Goal: Task Accomplishment & Management: Manage account settings

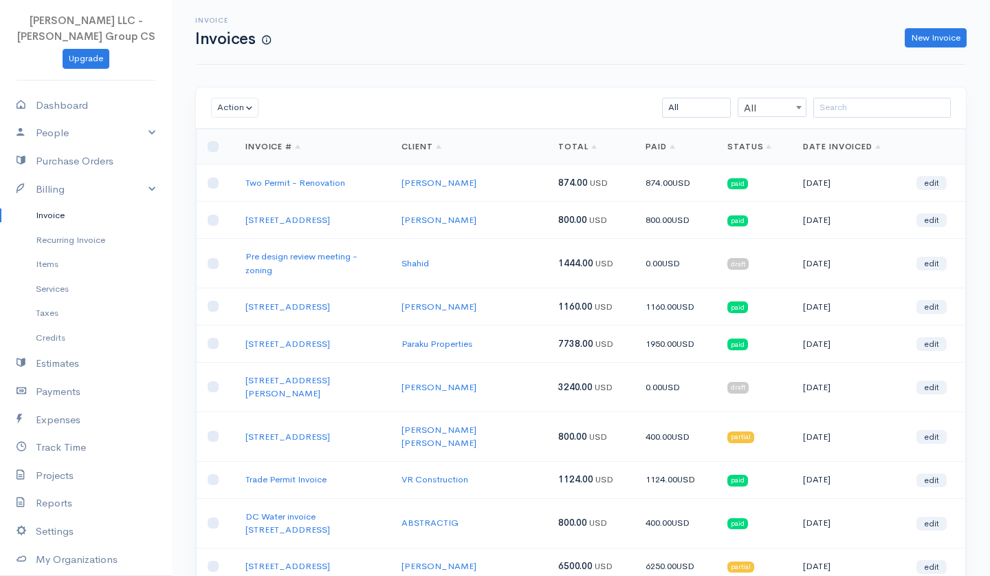
click at [60, 210] on link "Invoice" at bounding box center [86, 215] width 172 height 25
click at [843, 106] on input "search" at bounding box center [883, 108] width 138 height 20
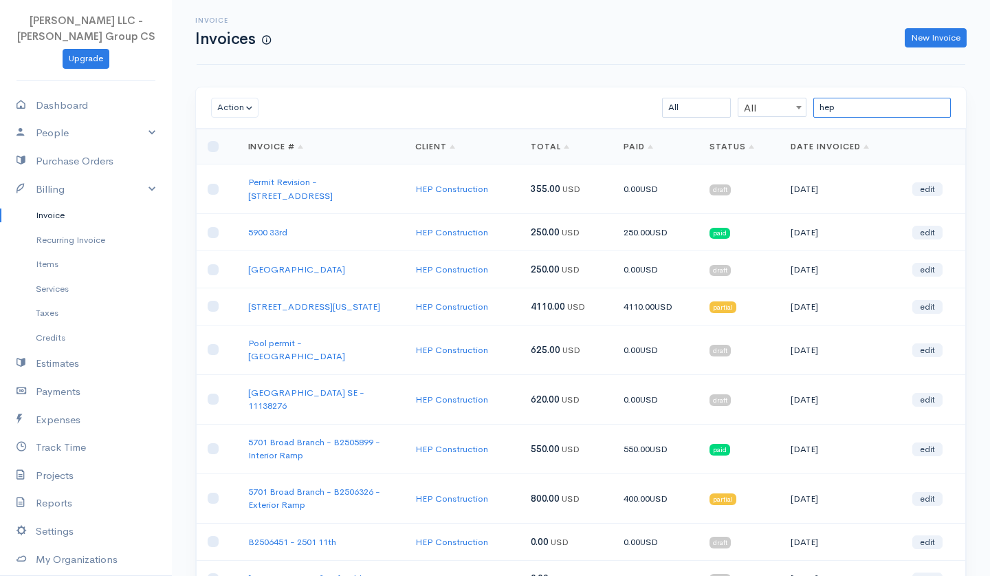
type input "hep"
click at [734, 144] on link "Status" at bounding box center [732, 146] width 45 height 11
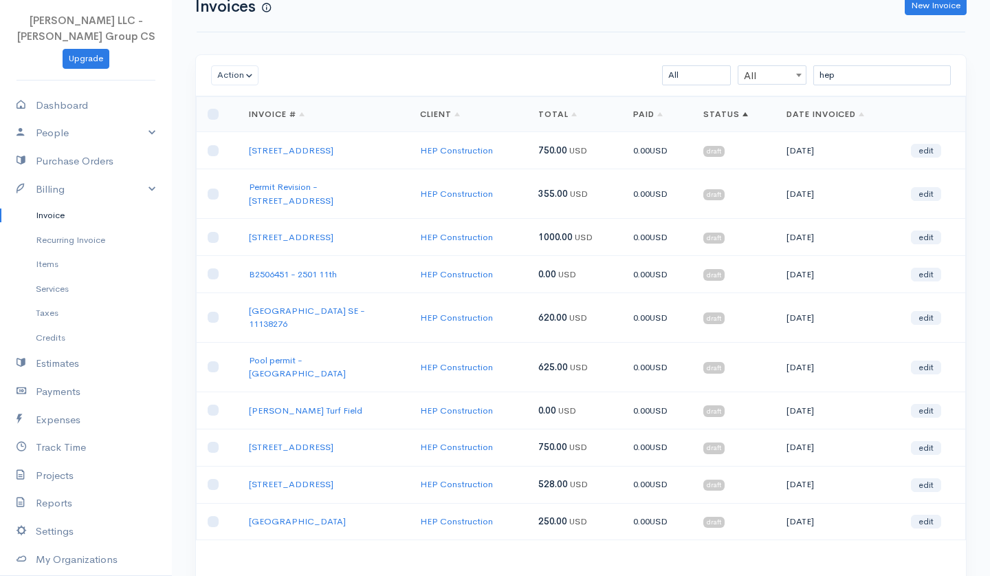
scroll to position [33, 0]
select select "50"
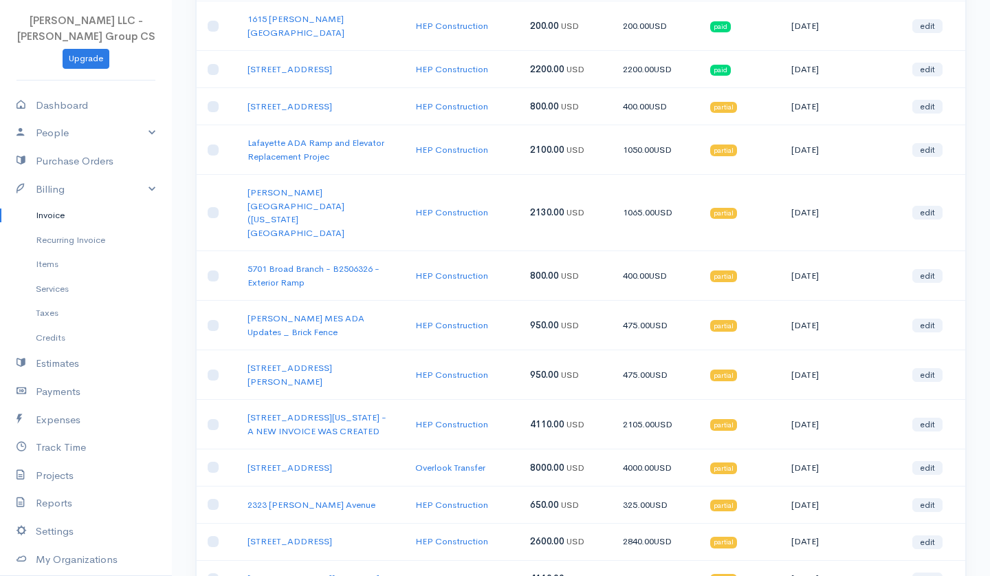
scroll to position [869, 0]
click at [352, 136] on link "Lafayette ADA Ramp and Elevator Replacement Projec" at bounding box center [316, 148] width 137 height 25
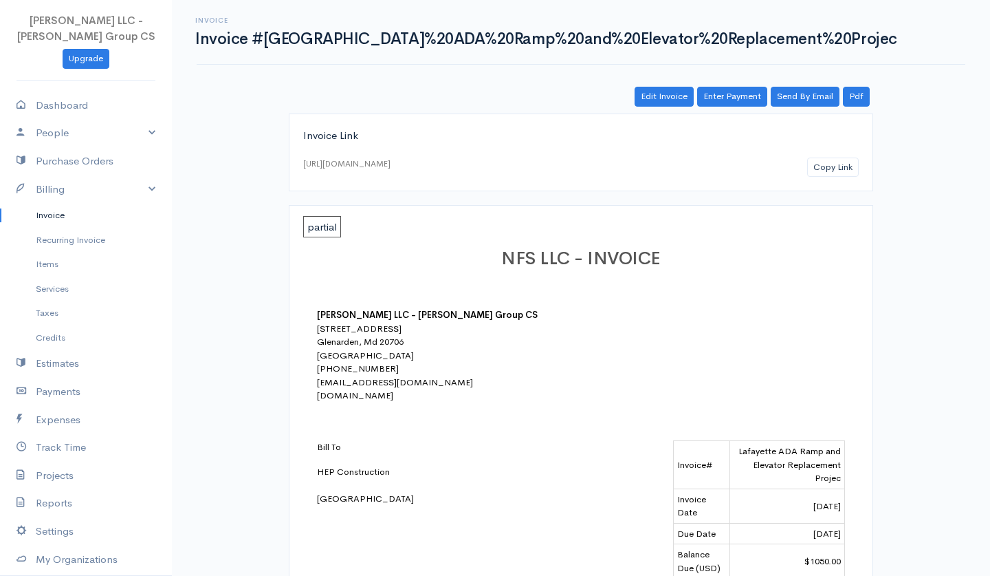
scroll to position [345, 0]
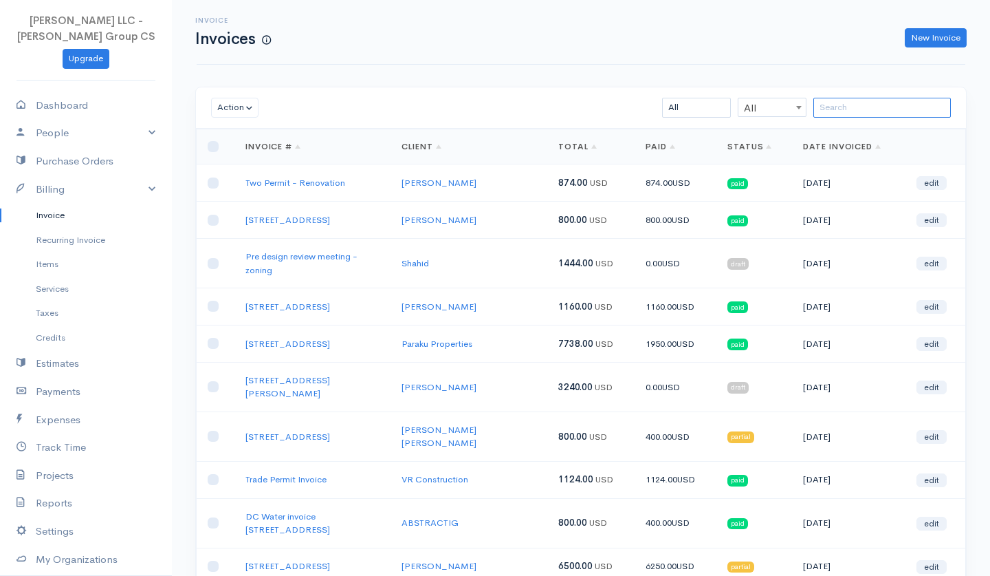
click at [844, 107] on input "search" at bounding box center [883, 108] width 138 height 20
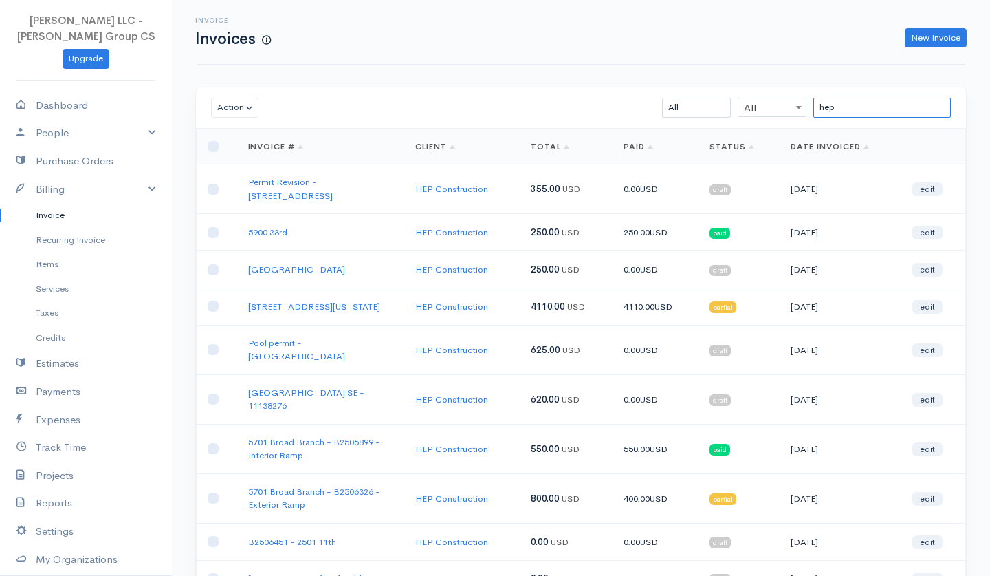
click at [825, 108] on input "hep" at bounding box center [883, 108] width 138 height 20
type input "HEP"
click at [731, 146] on link "Status" at bounding box center [732, 146] width 45 height 11
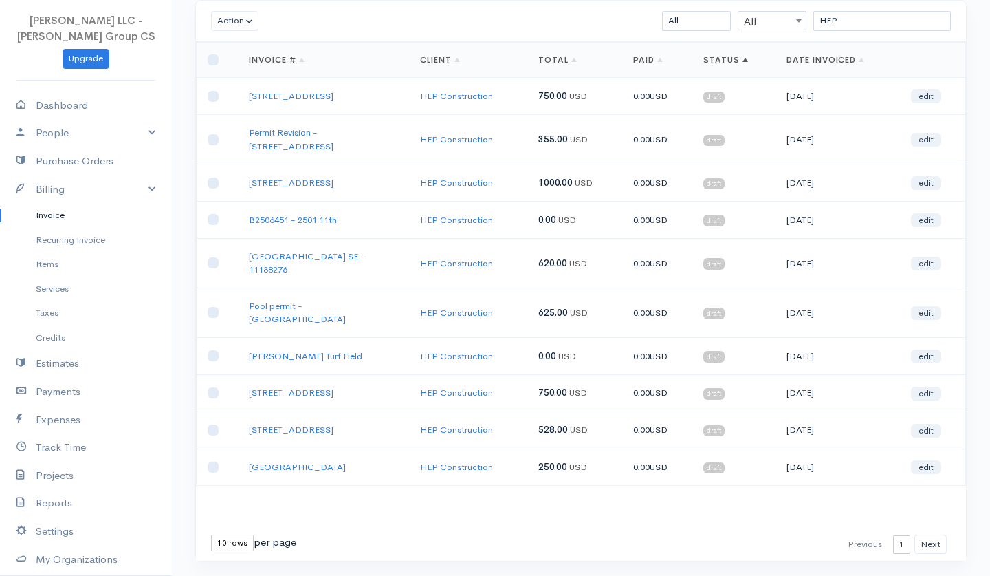
scroll to position [86, 0]
select select "50"
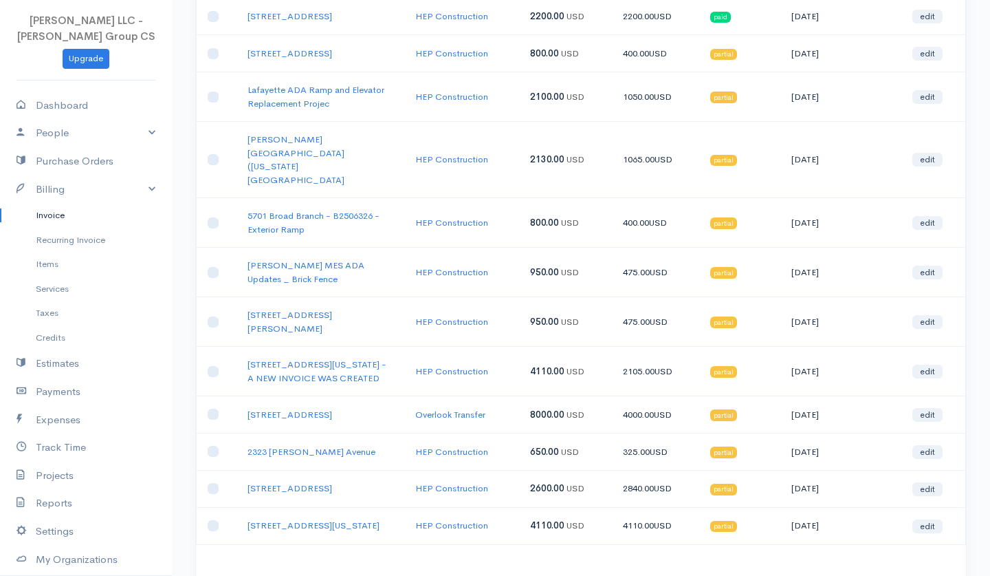
scroll to position [921, 0]
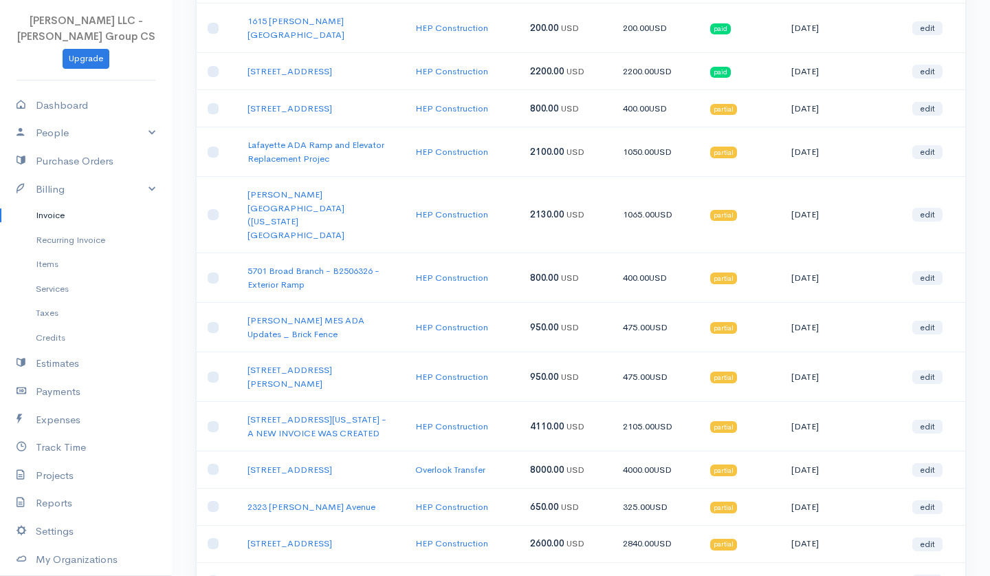
scroll to position [864, 0]
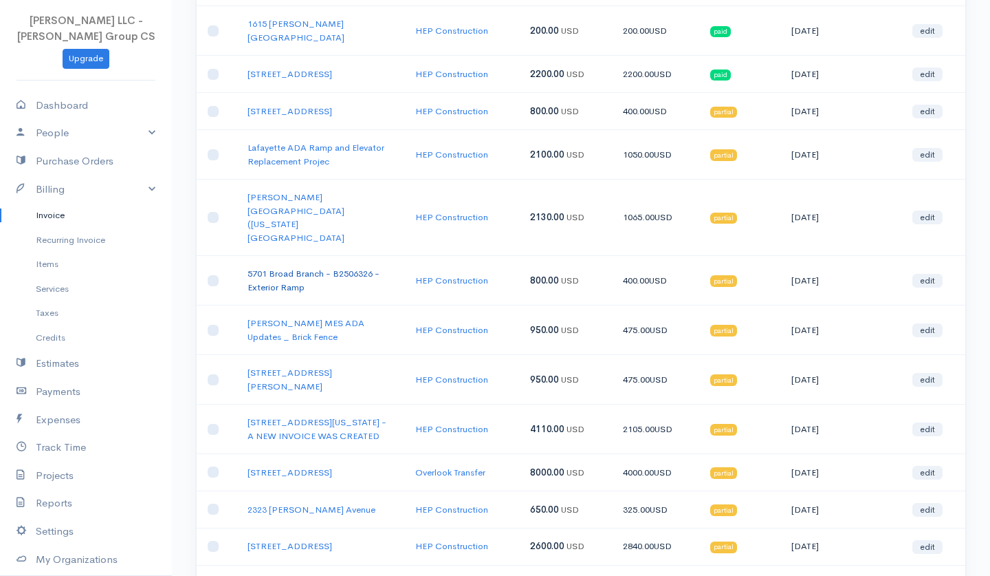
click at [337, 268] on link "5701 Broad Branch - B2506326 - Exterior Ramp" at bounding box center [314, 280] width 132 height 25
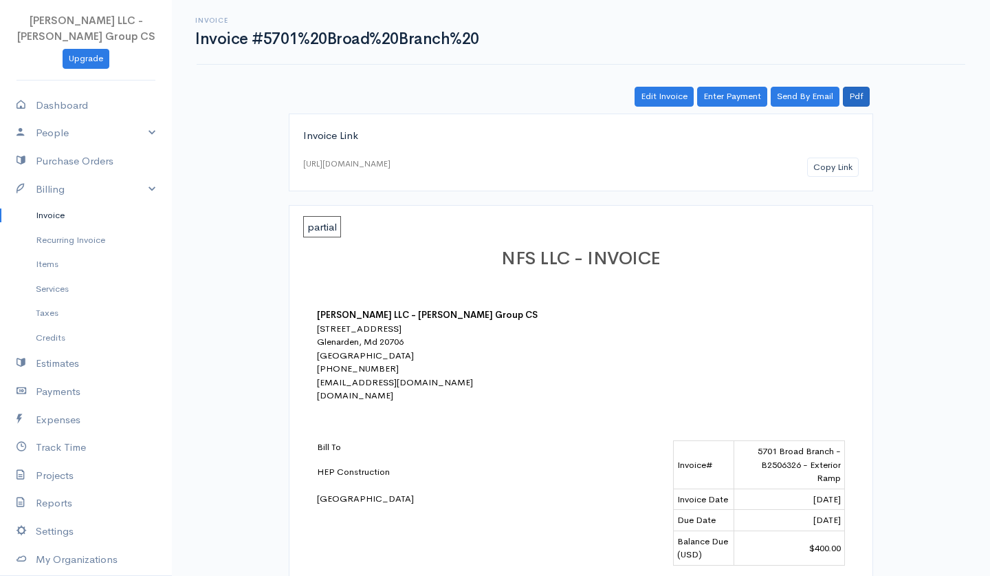
click at [856, 95] on link "Pdf" at bounding box center [856, 97] width 27 height 20
click at [50, 213] on link "Invoice" at bounding box center [86, 215] width 172 height 25
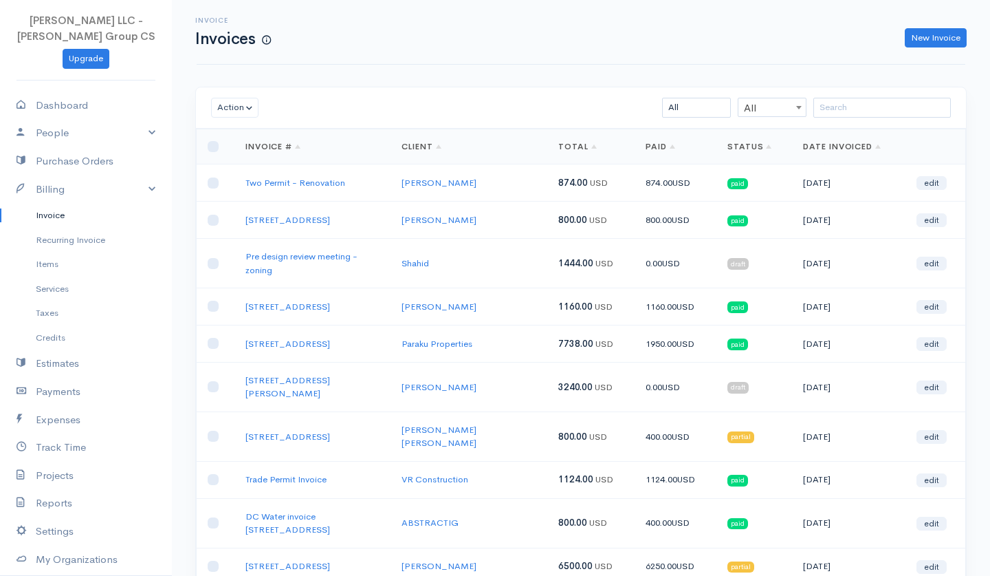
click at [924, 41] on link "New Invoice" at bounding box center [936, 38] width 62 height 20
select select "[GEOGRAPHIC_DATA]"
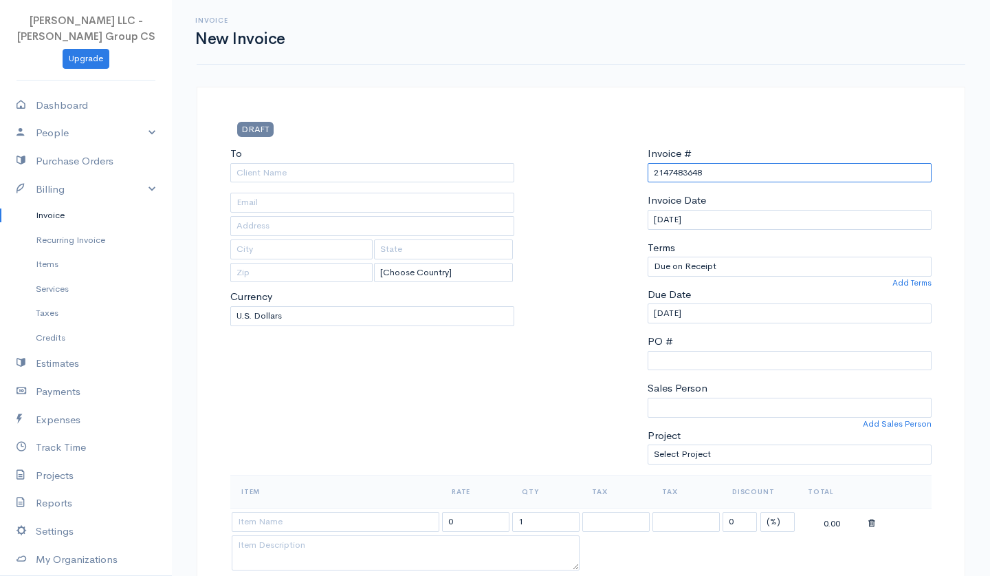
click at [688, 173] on input "2147483648" at bounding box center [790, 173] width 284 height 20
paste input "[STREET_ADDRESS][PERSON_NAME]"
type input "[STREET_ADDRESS][PERSON_NAME]"
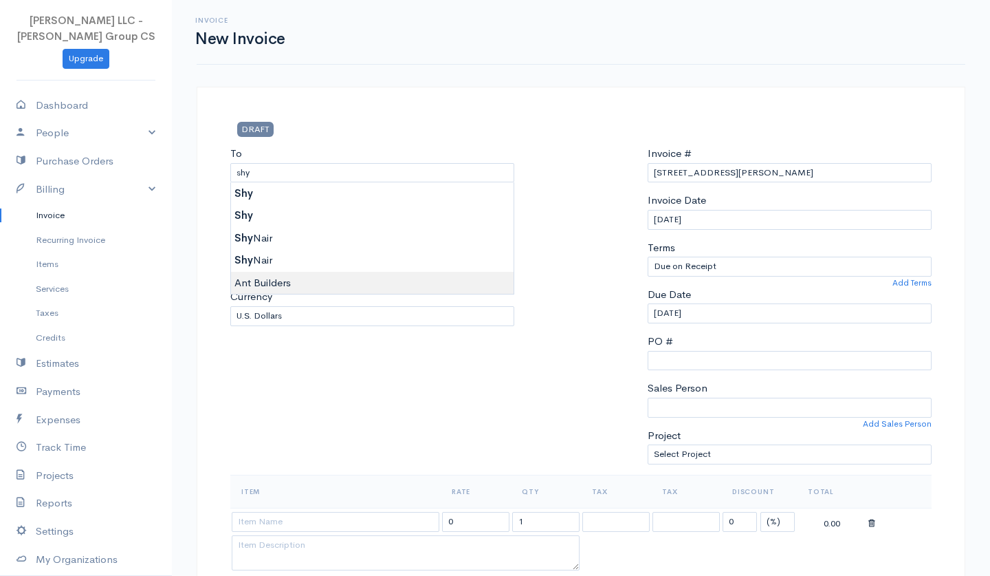
type input "Ant Builders"
type input "[EMAIL_ADDRESS][DOMAIN_NAME]"
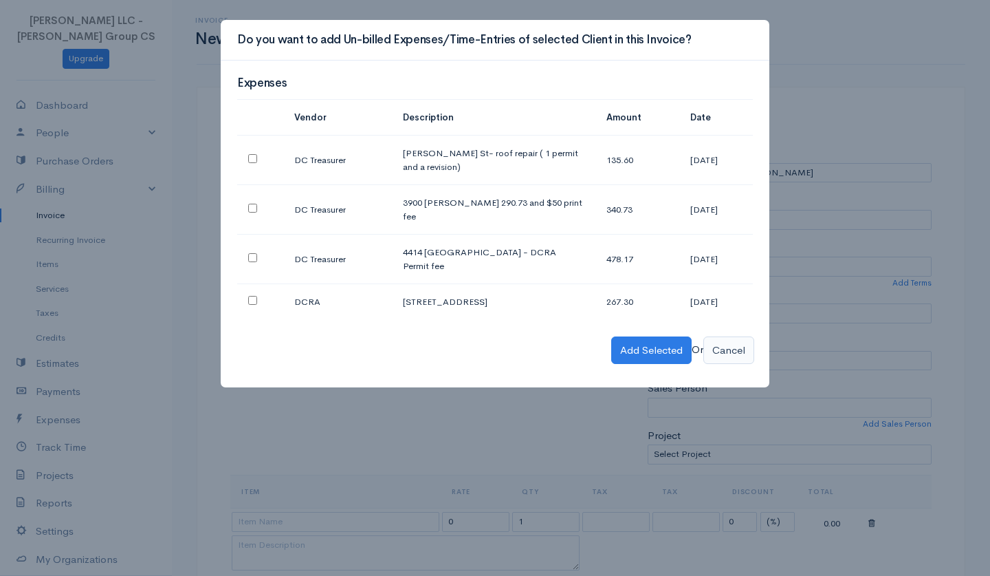
click at [727, 336] on button "Cancel" at bounding box center [729, 350] width 51 height 28
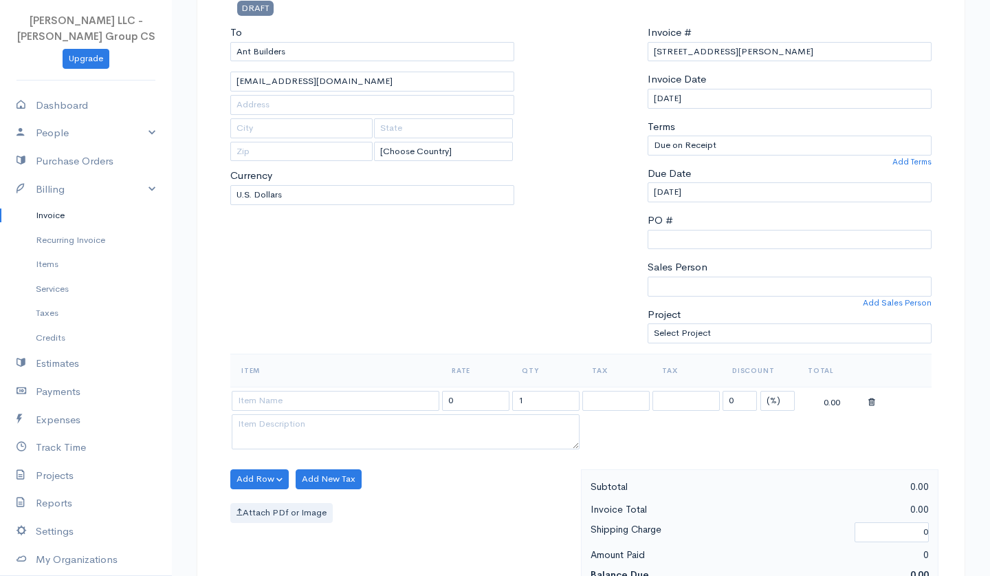
scroll to position [123, 0]
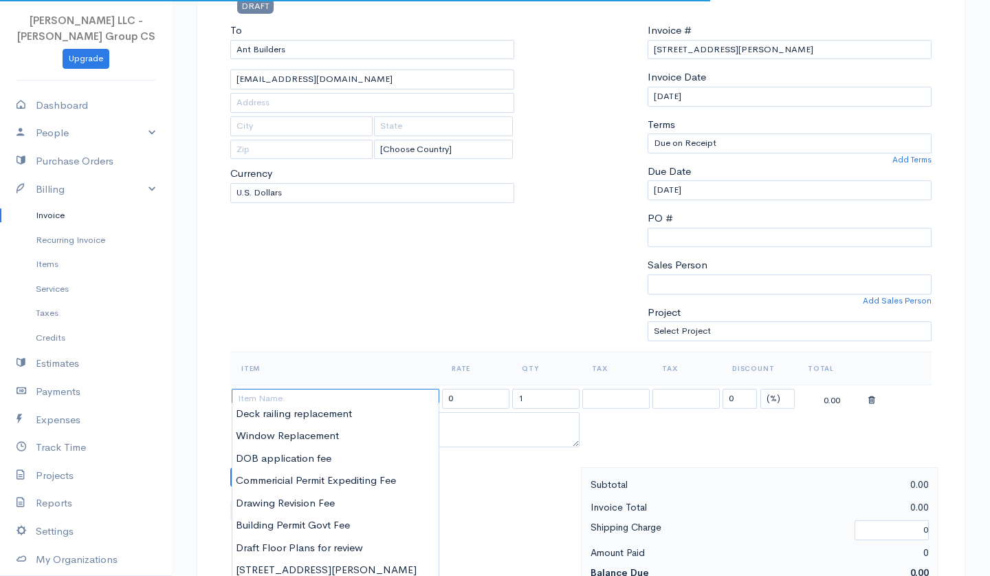
paste input "[STREET_ADDRESS][PERSON_NAME]"
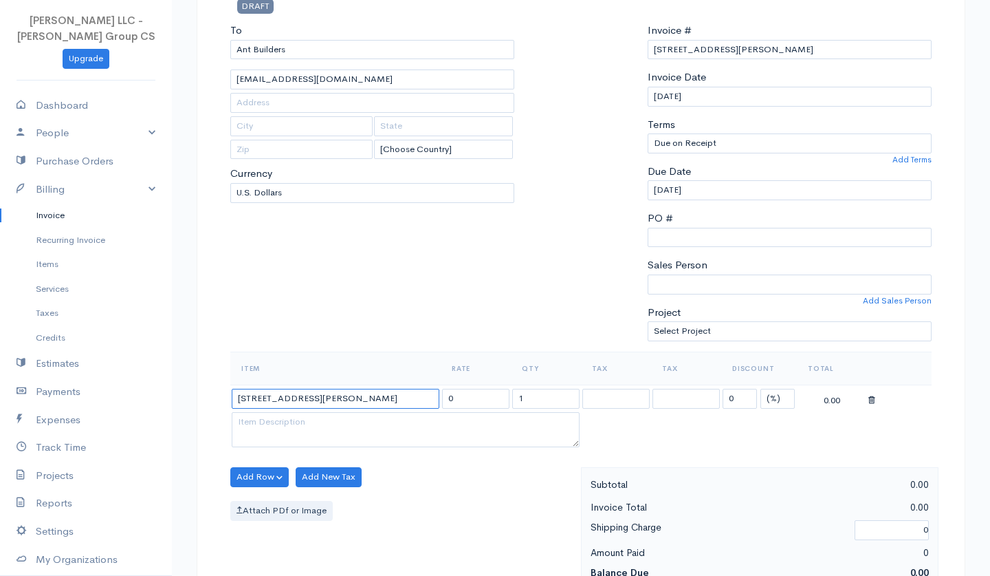
type input "[STREET_ADDRESS][PERSON_NAME]"
drag, startPoint x: 464, startPoint y: 393, endPoint x: 429, endPoint y: 391, distance: 34.5
click at [429, 391] on tr "[STREET_ADDRESS][PERSON_NAME] 0 1 0 (%) Flat 0.00" at bounding box center [581, 398] width 702 height 27
type input "650"
click at [412, 431] on textarea at bounding box center [406, 430] width 348 height 36
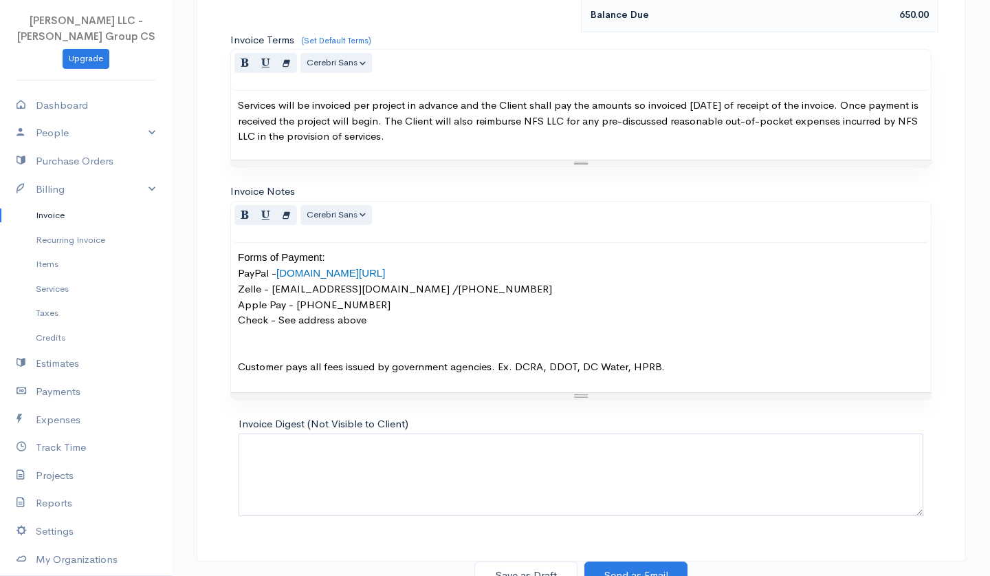
scroll to position [680, 0]
type textarea "building permit"
click at [519, 562] on button "Save as Draft" at bounding box center [526, 576] width 103 height 28
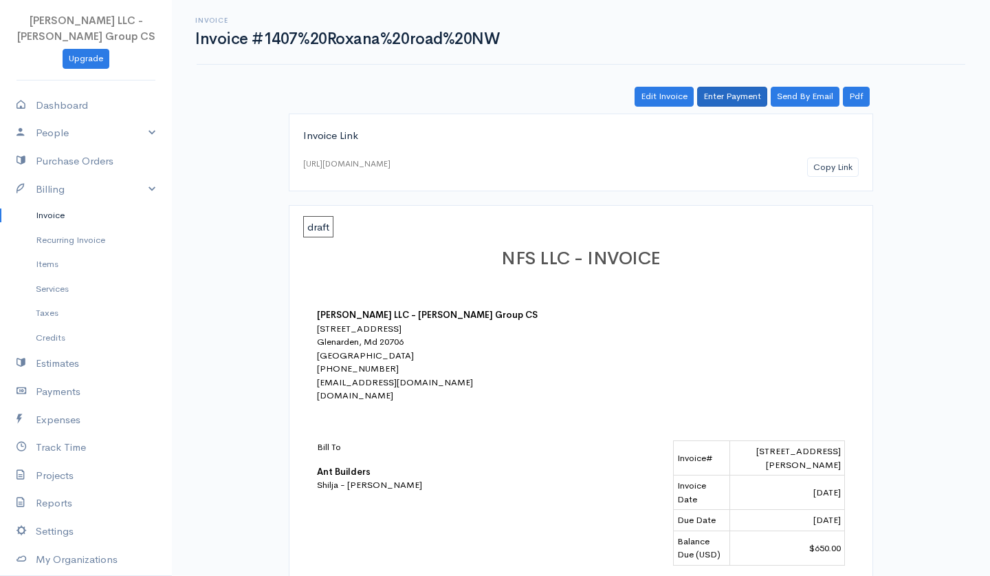
click at [729, 101] on link "Enter Payment" at bounding box center [732, 97] width 70 height 20
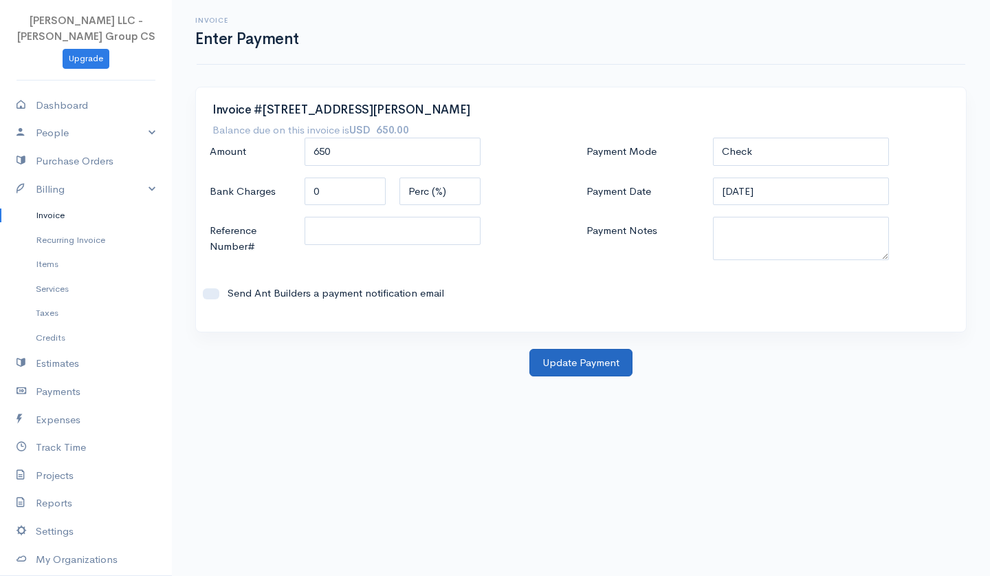
click at [543, 362] on button "Update Payment" at bounding box center [581, 363] width 103 height 28
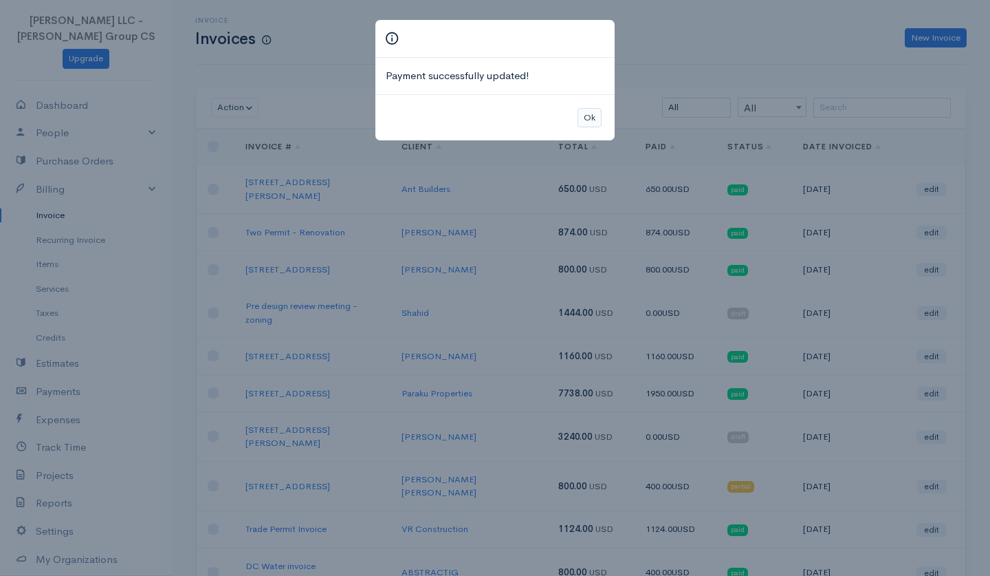
click at [588, 112] on button "Ok" at bounding box center [590, 118] width 24 height 20
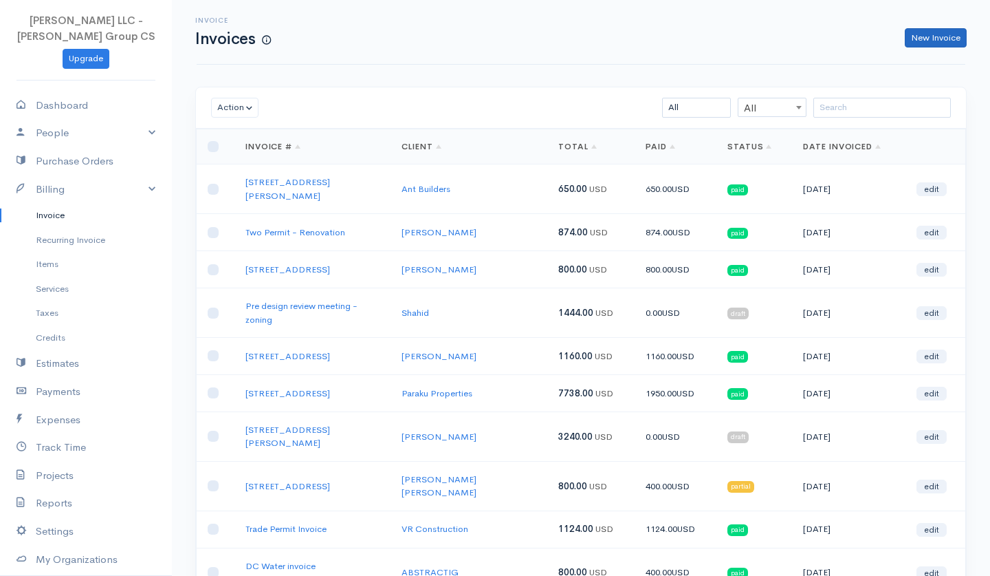
click at [938, 44] on link "New Invoice" at bounding box center [936, 38] width 62 height 20
select select "[GEOGRAPHIC_DATA]"
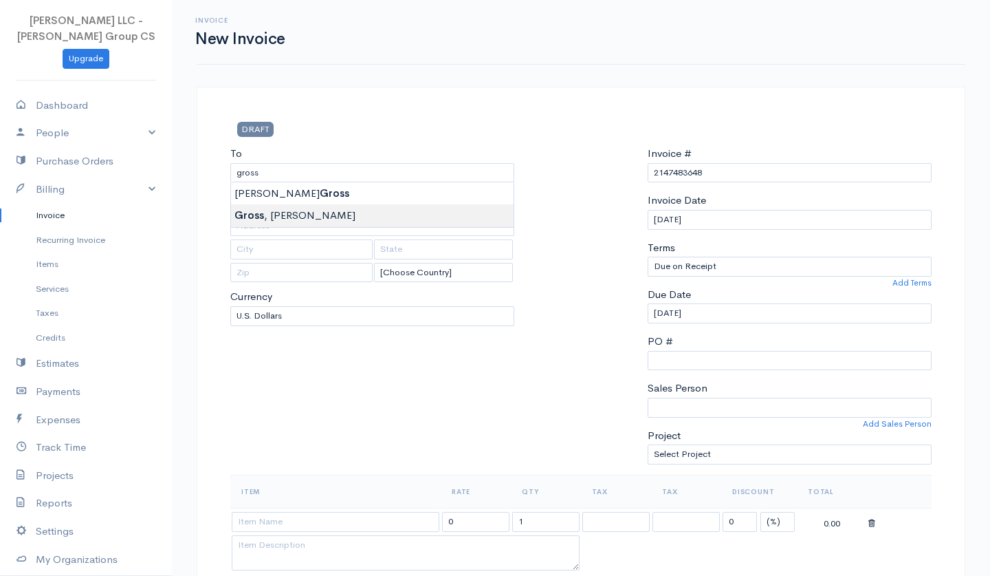
type input "[PERSON_NAME]"
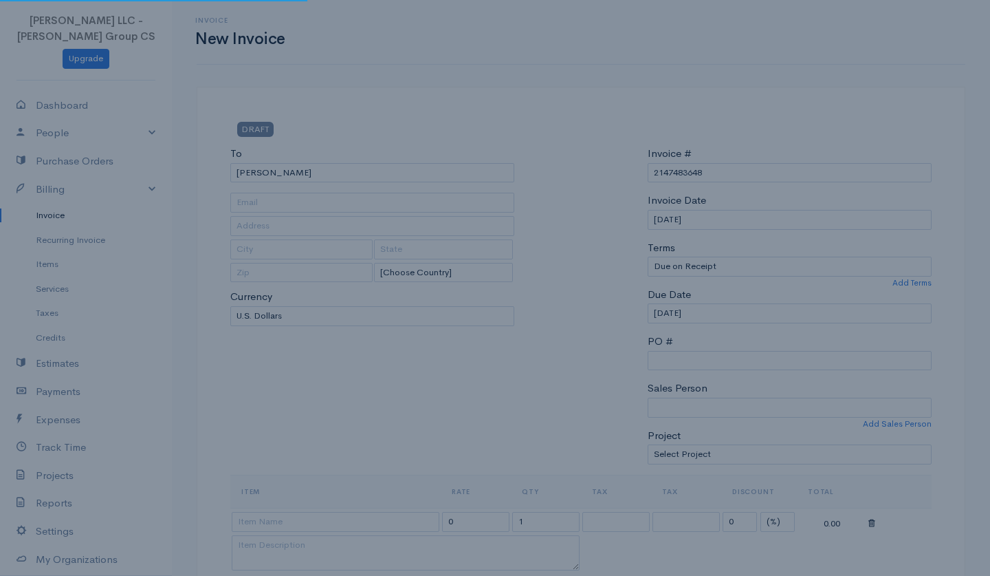
type input "[EMAIL_ADDRESS][DOMAIN_NAME]"
type input "[STREET_ADDRESS]"
type input "[US_STATE]"
type input "DC"
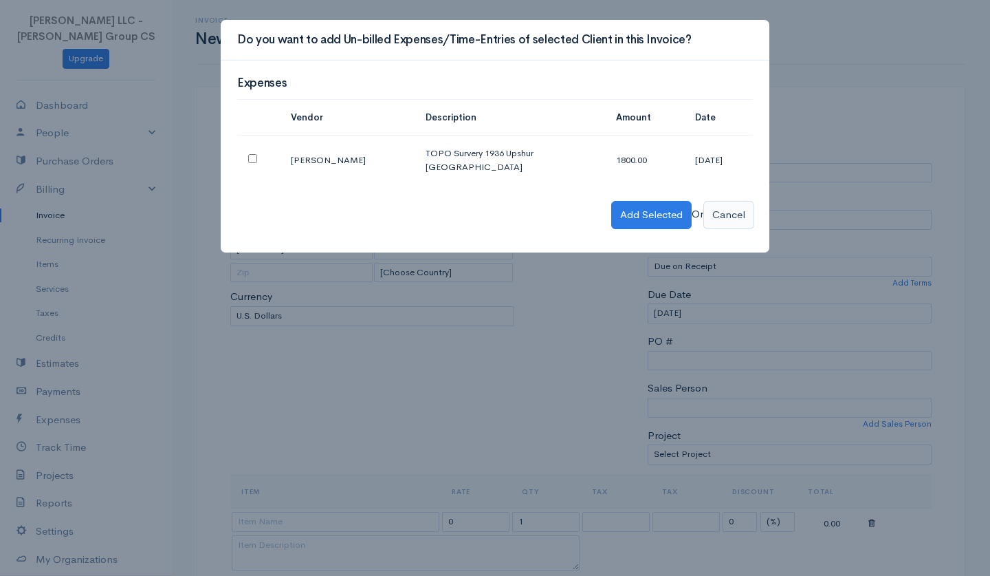
click at [717, 201] on button "Cancel" at bounding box center [729, 215] width 51 height 28
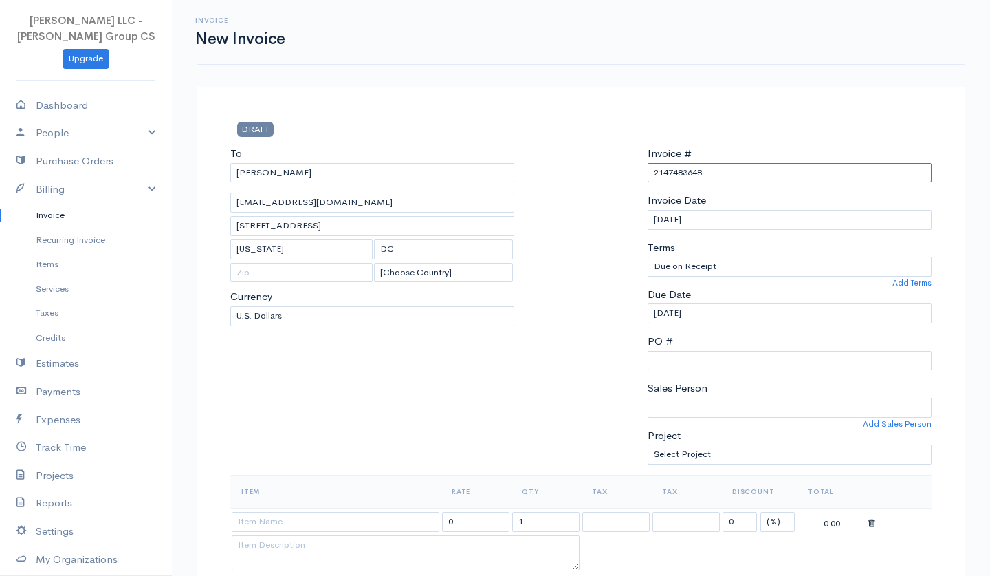
click at [684, 171] on input "2147483648" at bounding box center [790, 173] width 284 height 20
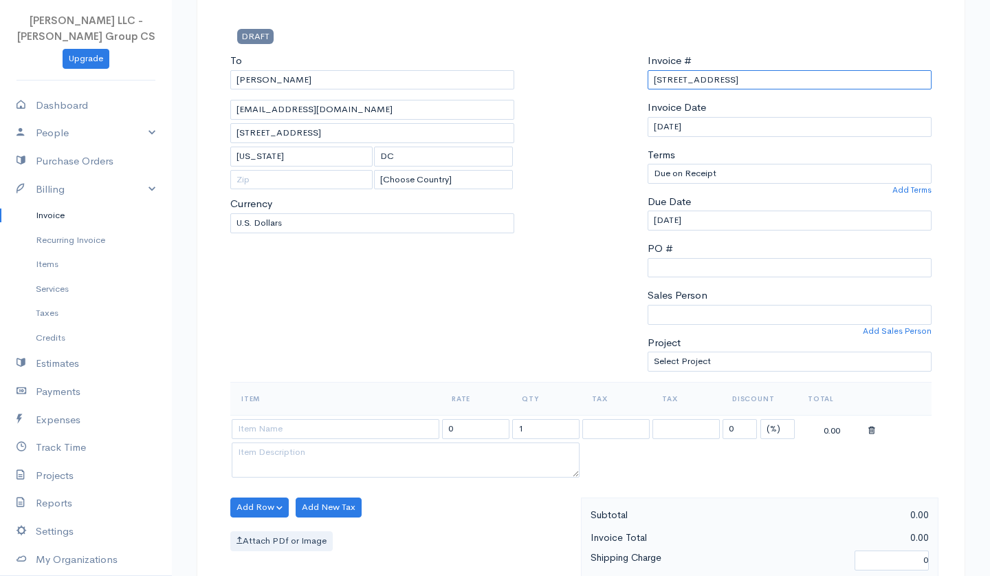
scroll to position [96, 0]
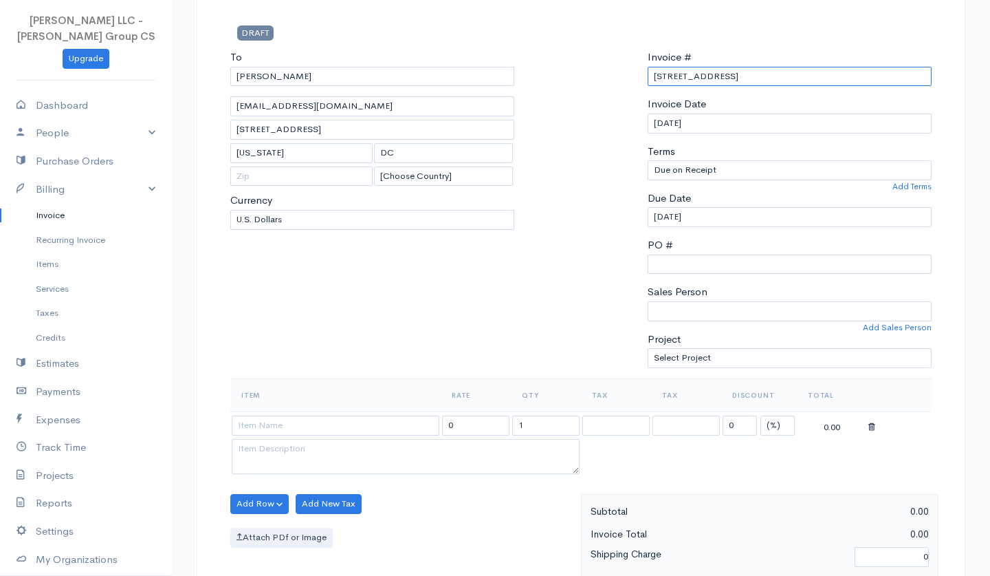
type input "[STREET_ADDRESS]"
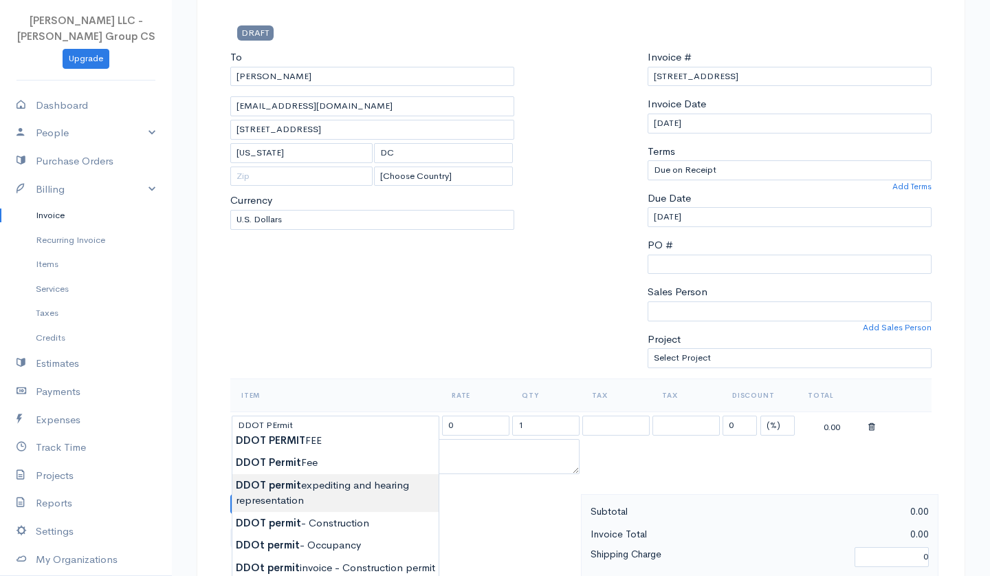
type input "DDOT permit expediting and hearing representation"
type input "950.00"
click at [364, 483] on body "[PERSON_NAME] LLC - [PERSON_NAME] Group CS Upgrade Dashboard People Clients Ven…" at bounding box center [495, 539] width 990 height 1270
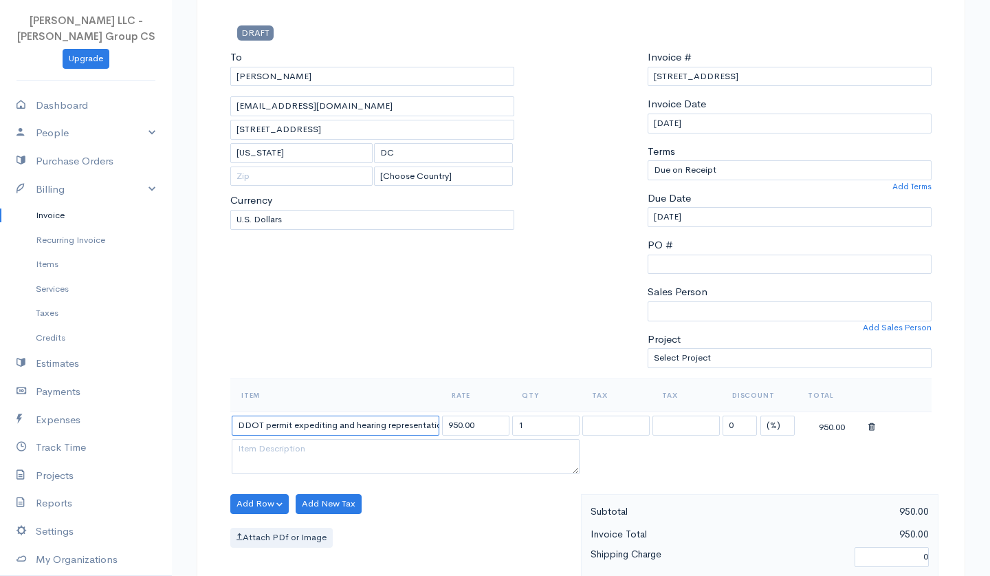
drag, startPoint x: 338, startPoint y: 420, endPoint x: 470, endPoint y: 420, distance: 132.1
click at [470, 420] on tr "DDOT permit expediting and hearing representation 950.00 1 0 (%) Flat 950.00" at bounding box center [581, 424] width 702 height 27
click at [470, 420] on input "950.00" at bounding box center [475, 425] width 67 height 20
click at [423, 420] on input "DDOT permit expediting and hearing representation" at bounding box center [336, 425] width 208 height 20
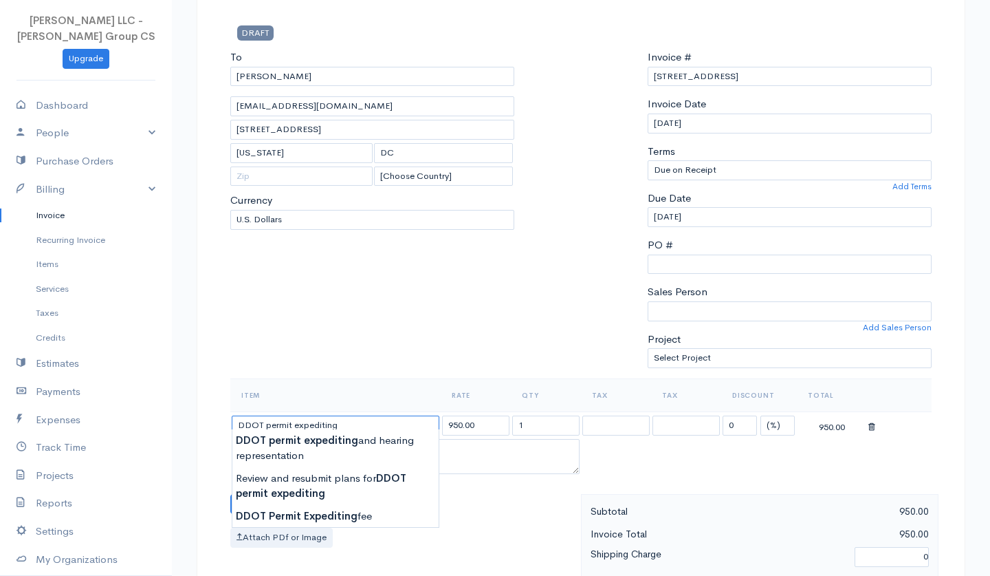
type input "DDOT permit expediting"
click at [455, 422] on input "950.00" at bounding box center [475, 425] width 67 height 20
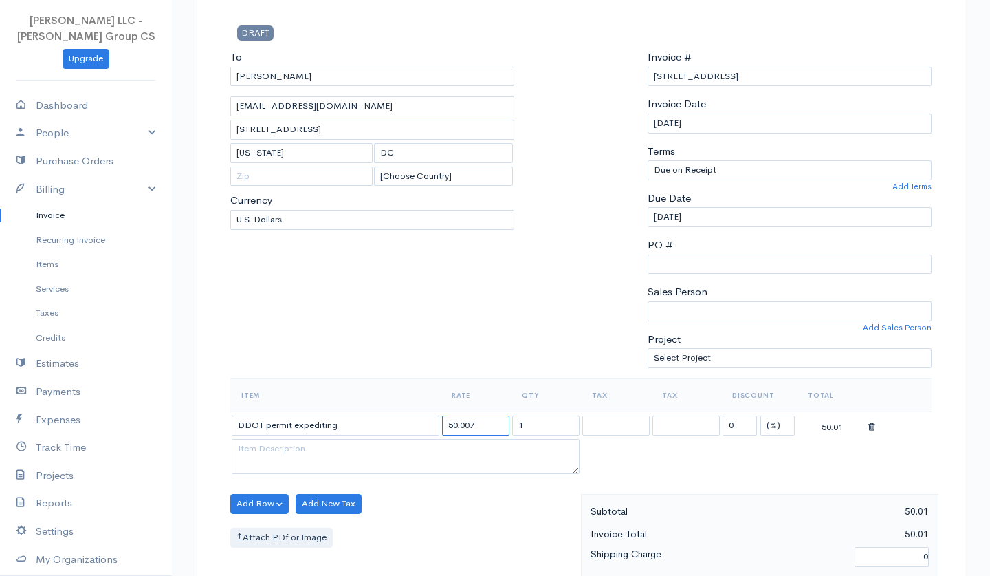
click at [476, 415] on input "50.007" at bounding box center [475, 425] width 67 height 20
type input "750"
click at [465, 345] on div "To [PERSON_NAME] [PERSON_NAME][EMAIL_ADDRESS][DOMAIN_NAME] [STREET_ADDRESS][US_…" at bounding box center [373, 214] width 298 height 329
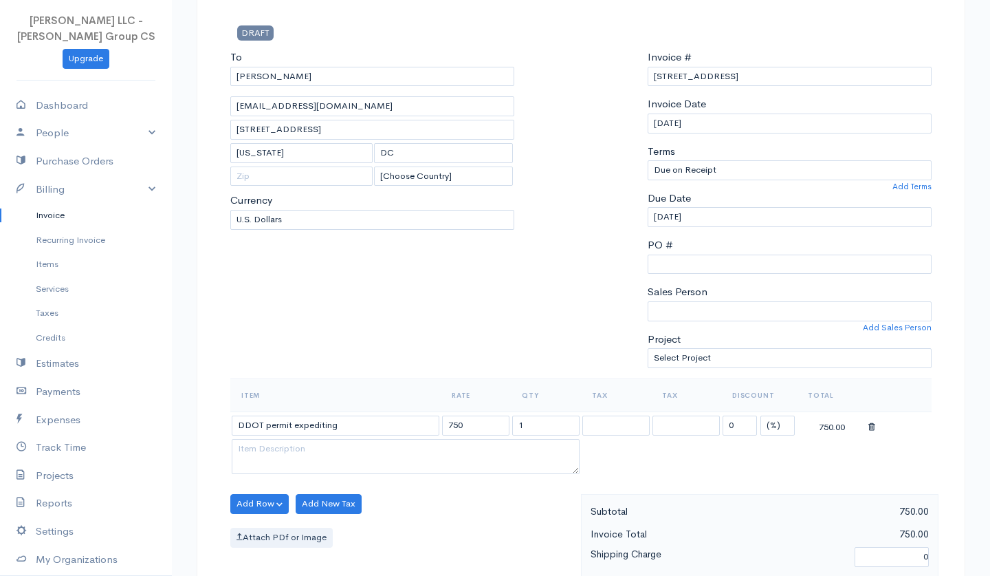
scroll to position [111, 0]
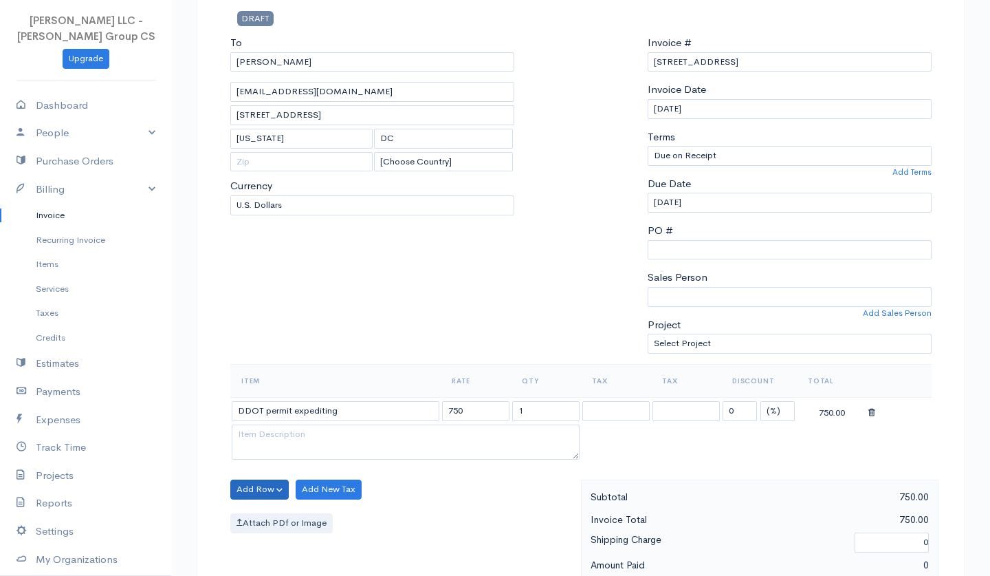
click at [269, 485] on button "Add Row" at bounding box center [259, 489] width 58 height 20
click at [277, 505] on link "Add Item Row" at bounding box center [285, 517] width 109 height 24
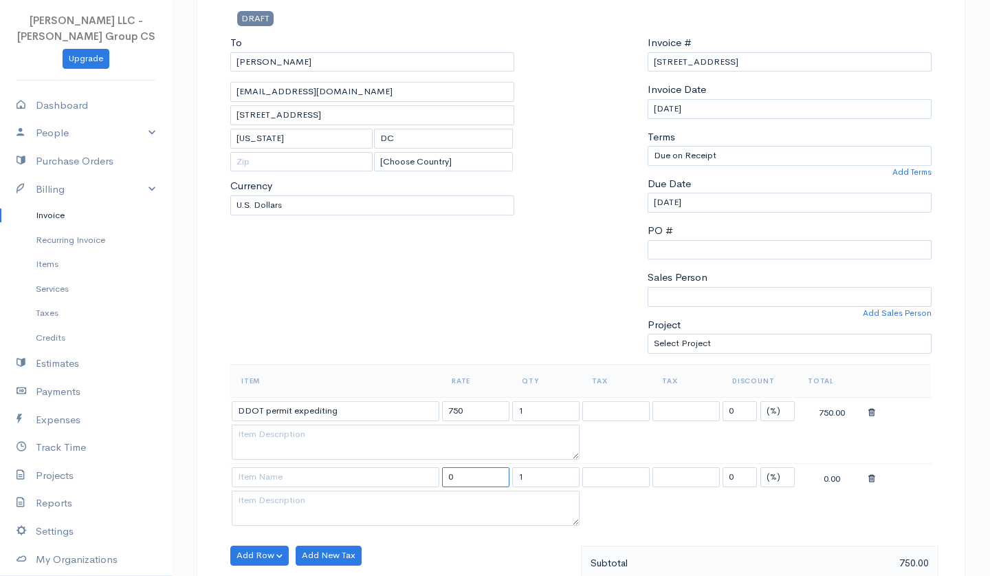
drag, startPoint x: 473, startPoint y: 469, endPoint x: 380, endPoint y: 463, distance: 92.4
click at [380, 464] on tr "0 1 0 (%) Flat 0.00" at bounding box center [581, 477] width 702 height 27
type input "52"
click at [303, 488] on body "[PERSON_NAME] LLC - [PERSON_NAME] Group CS Upgrade Dashboard People Clients Ven…" at bounding box center [495, 557] width 990 height 1336
click at [264, 468] on input "DDOT Payment Fee" at bounding box center [336, 477] width 208 height 20
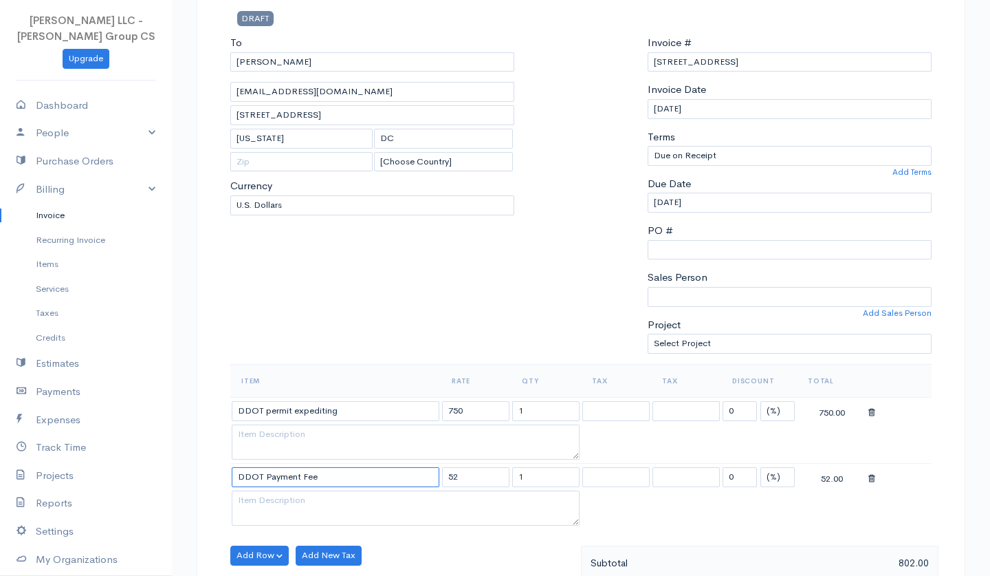
click at [269, 472] on input "DDOT Payment Fee" at bounding box center [336, 477] width 208 height 20
click at [349, 468] on input "DDOT Permit Applicaiton Payment Fee" at bounding box center [336, 477] width 208 height 20
click at [259, 469] on input "DDOt Permit applicaiton fee" at bounding box center [336, 477] width 208 height 20
type input "DDOt Permit applicaiton fee"
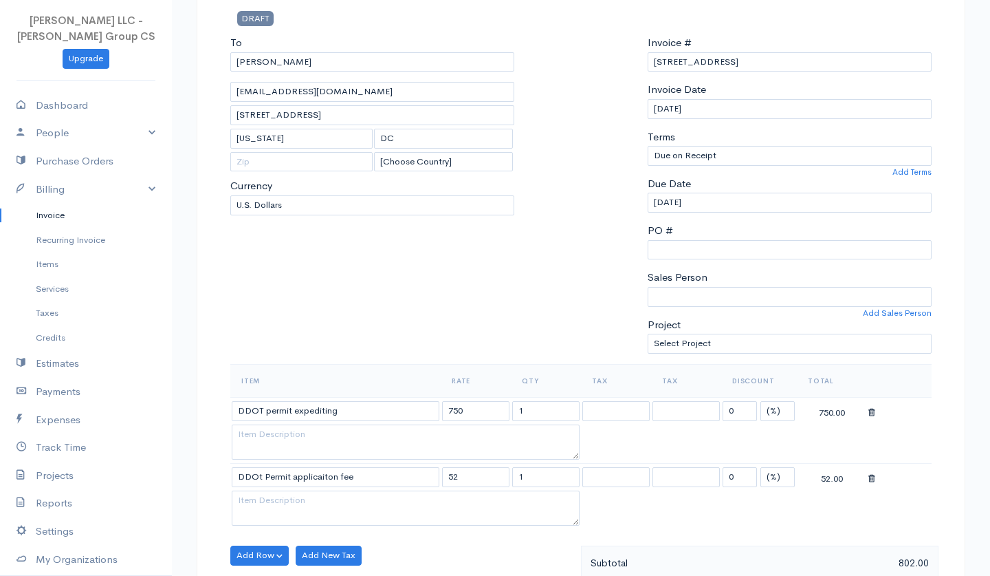
click at [340, 259] on div "To [PERSON_NAME] [PERSON_NAME][EMAIL_ADDRESS][DOMAIN_NAME] [STREET_ADDRESS][US_…" at bounding box center [373, 199] width 298 height 329
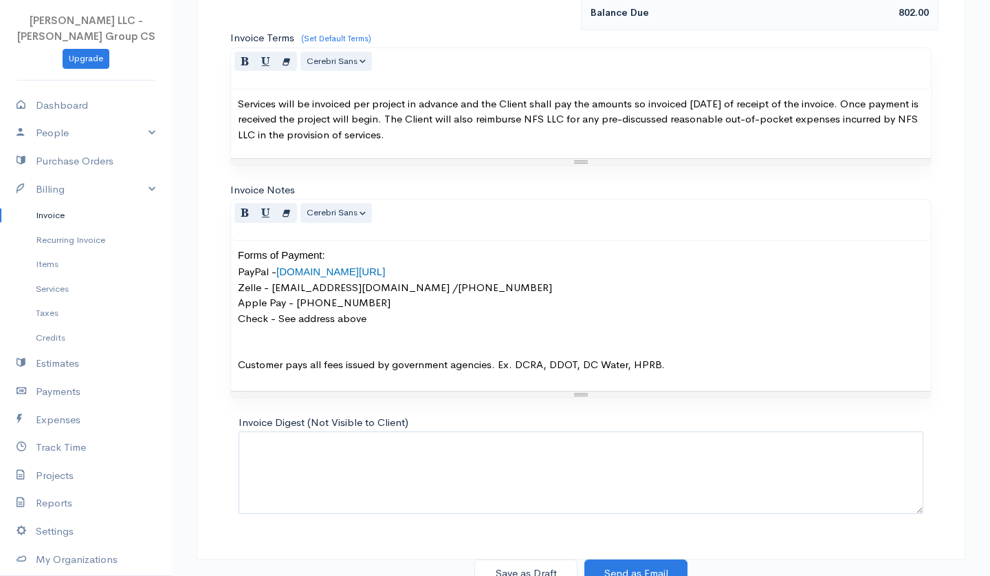
scroll to position [745, 0]
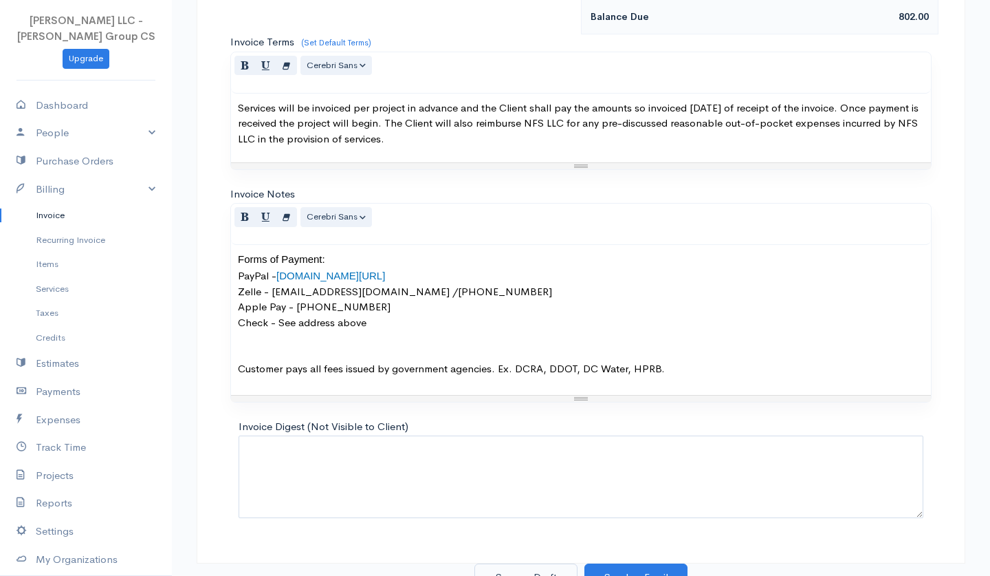
click at [511, 563] on button "Save as Draft" at bounding box center [526, 577] width 103 height 28
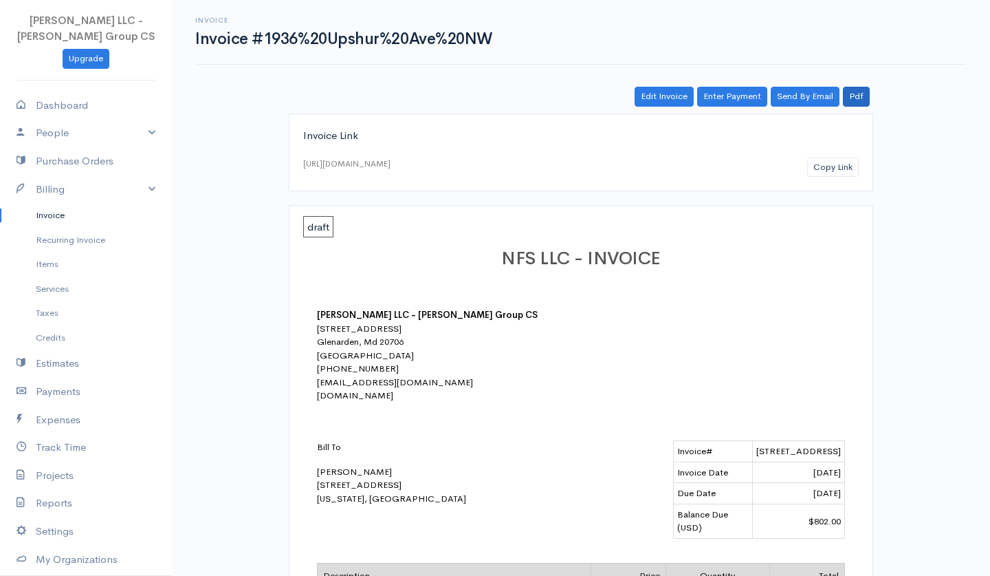
click at [863, 101] on link "Pdf" at bounding box center [856, 97] width 27 height 20
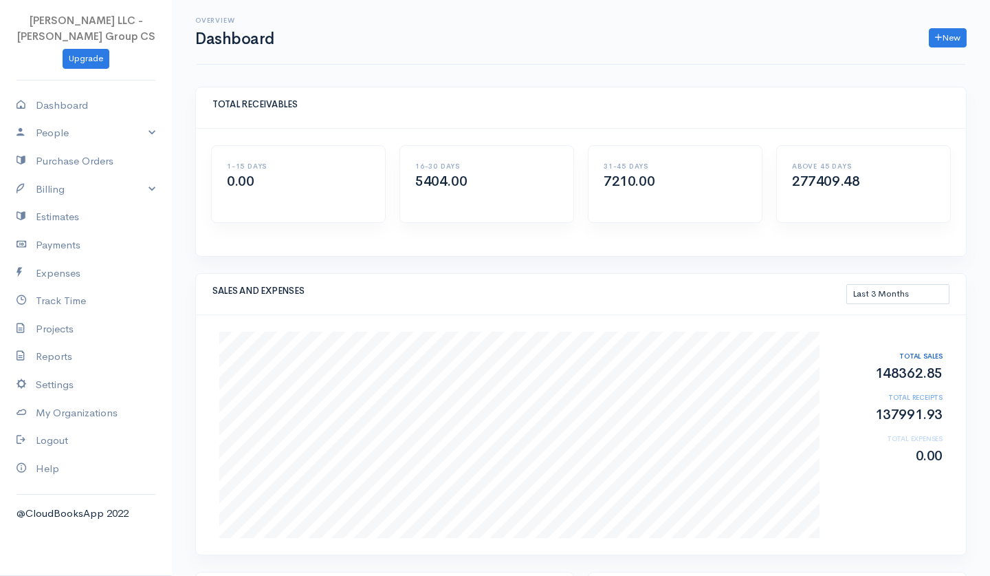
select select "90"
